Goal: Task Accomplishment & Management: Use online tool/utility

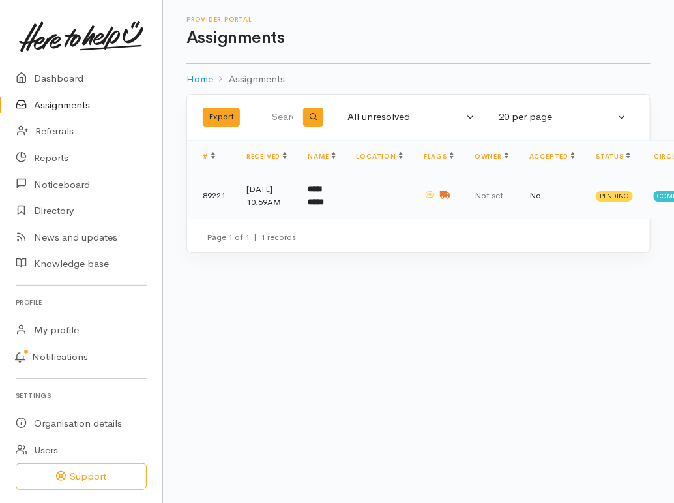
click at [350, 212] on td at bounding box center [379, 195] width 67 height 47
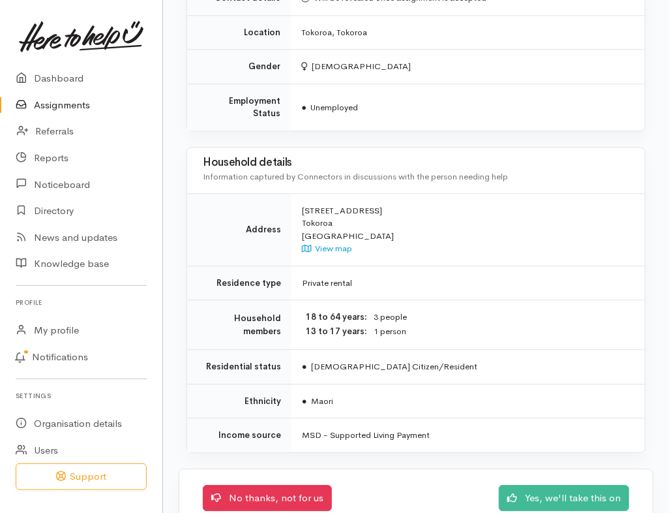
scroll to position [1044, 0]
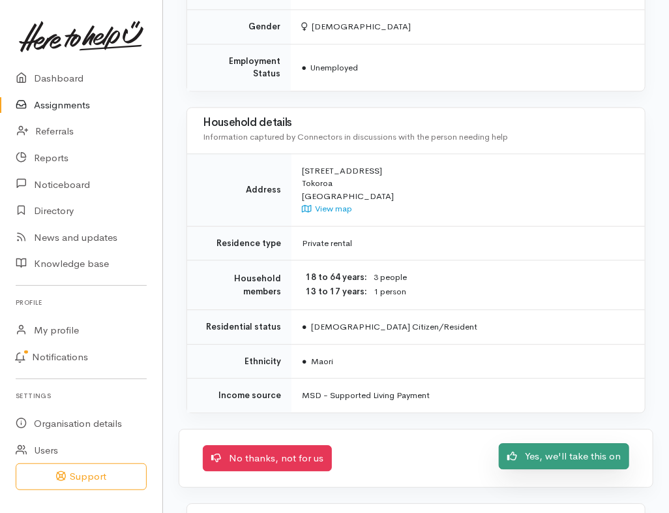
click at [574, 443] on link "Yes, we'll take this on" at bounding box center [564, 456] width 130 height 27
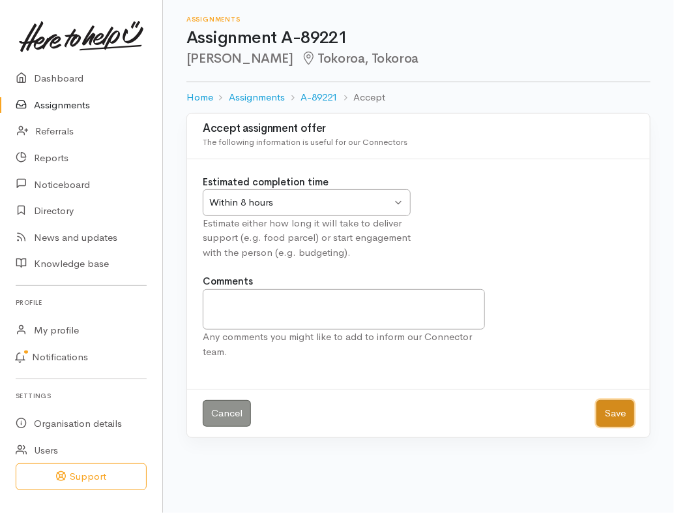
click at [609, 414] on button "Save" at bounding box center [616, 413] width 38 height 27
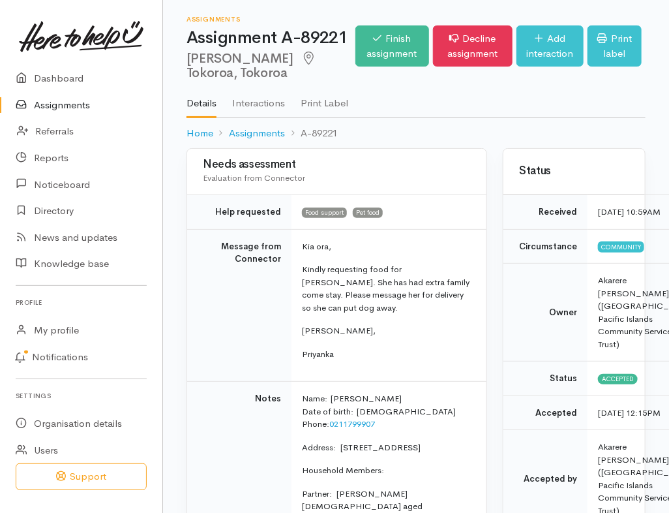
click at [58, 105] on link "Assignments" at bounding box center [81, 105] width 162 height 27
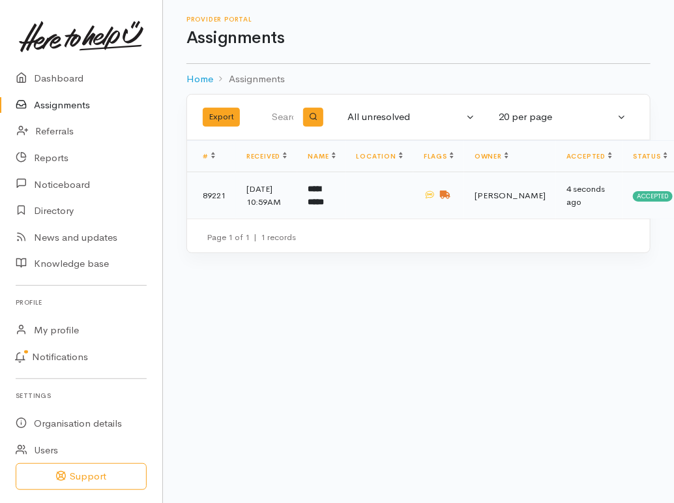
click at [439, 209] on td at bounding box center [439, 195] width 51 height 47
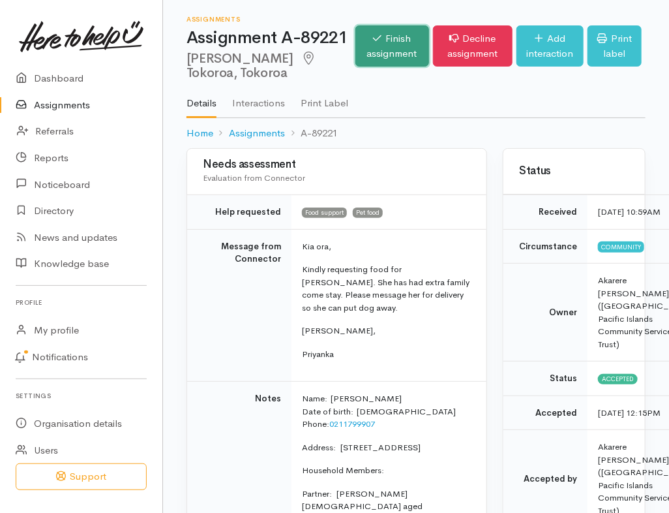
click at [370, 58] on link "Finish assignment" at bounding box center [392, 45] width 74 height 41
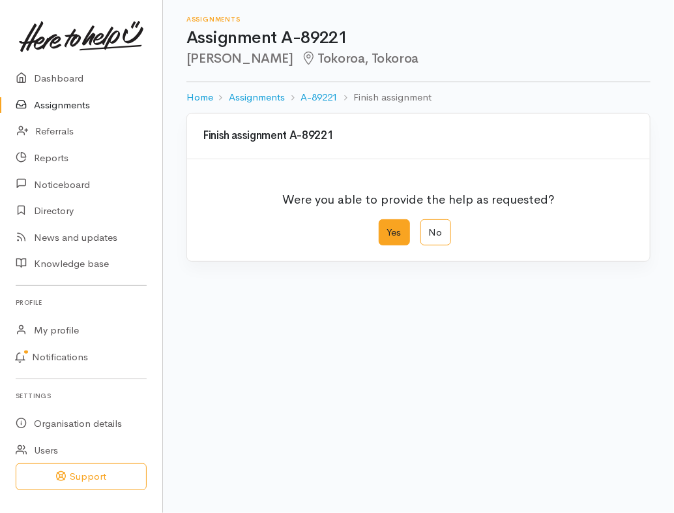
click at [395, 232] on label "Yes" at bounding box center [394, 232] width 31 height 27
click at [387, 228] on input "Yes" at bounding box center [383, 223] width 8 height 8
radio input "true"
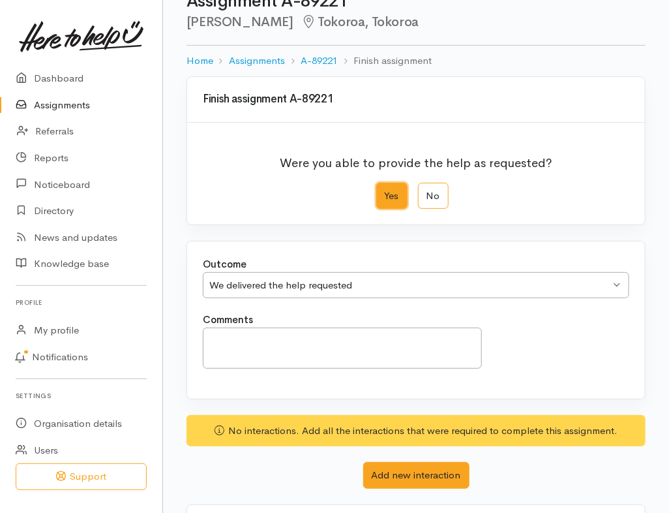
scroll to position [99, 0]
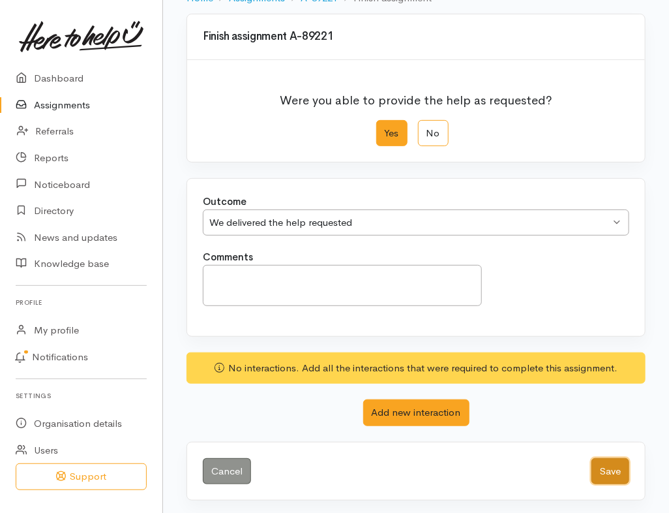
click at [605, 466] on button "Save" at bounding box center [611, 471] width 38 height 27
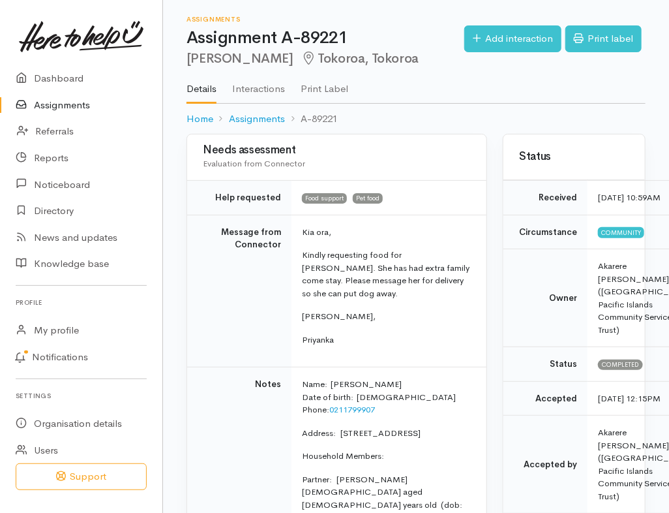
click at [55, 109] on link "Assignments" at bounding box center [81, 105] width 162 height 27
